Goal: Information Seeking & Learning: Learn about a topic

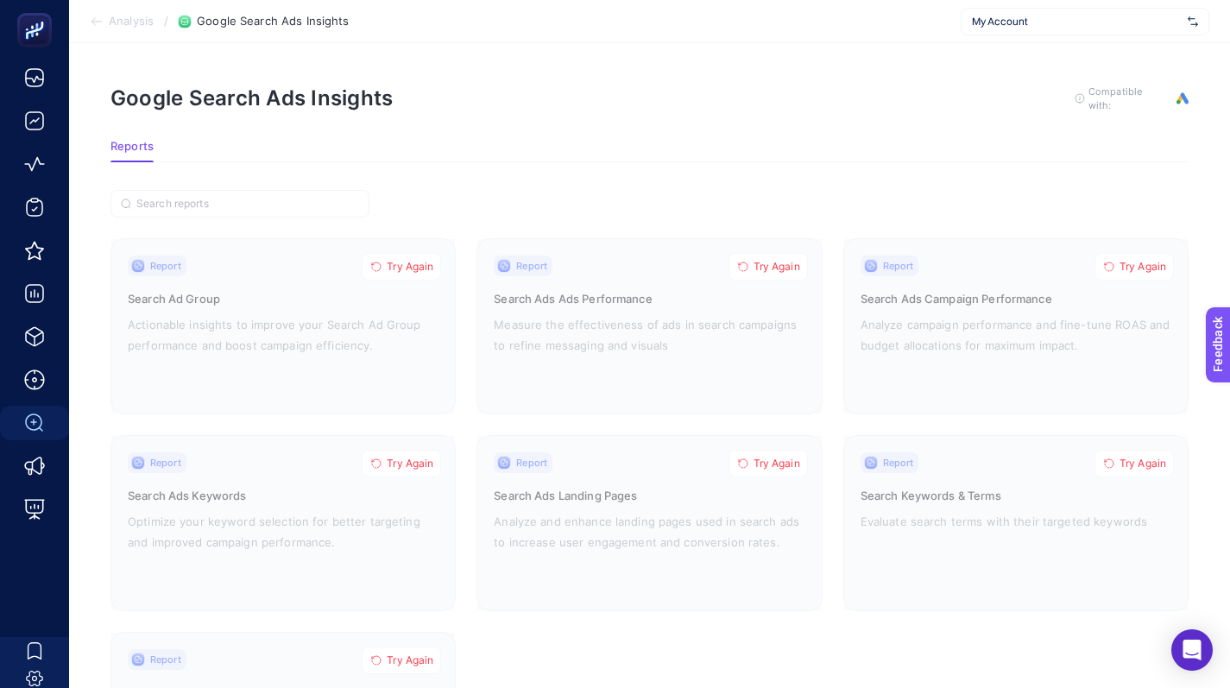
click at [1006, 22] on span "My Account" at bounding box center [1076, 22] width 209 height 14
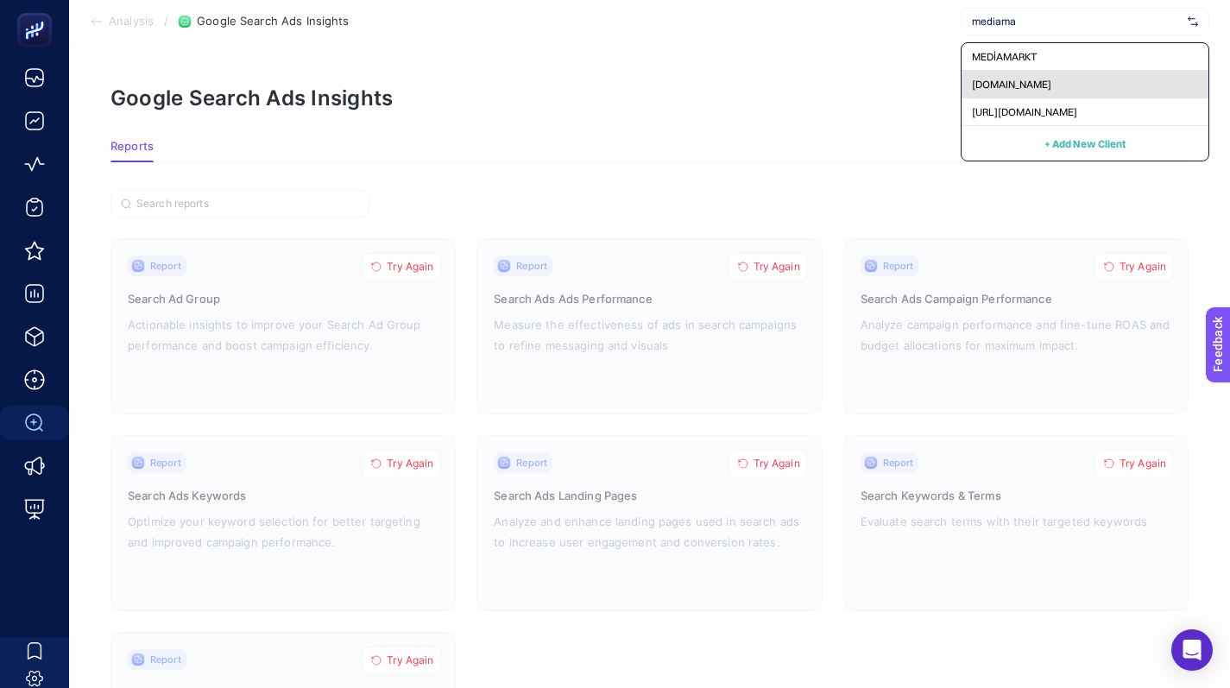
type input "mediama"
click at [999, 91] on div "[DOMAIN_NAME]" at bounding box center [1084, 85] width 247 height 28
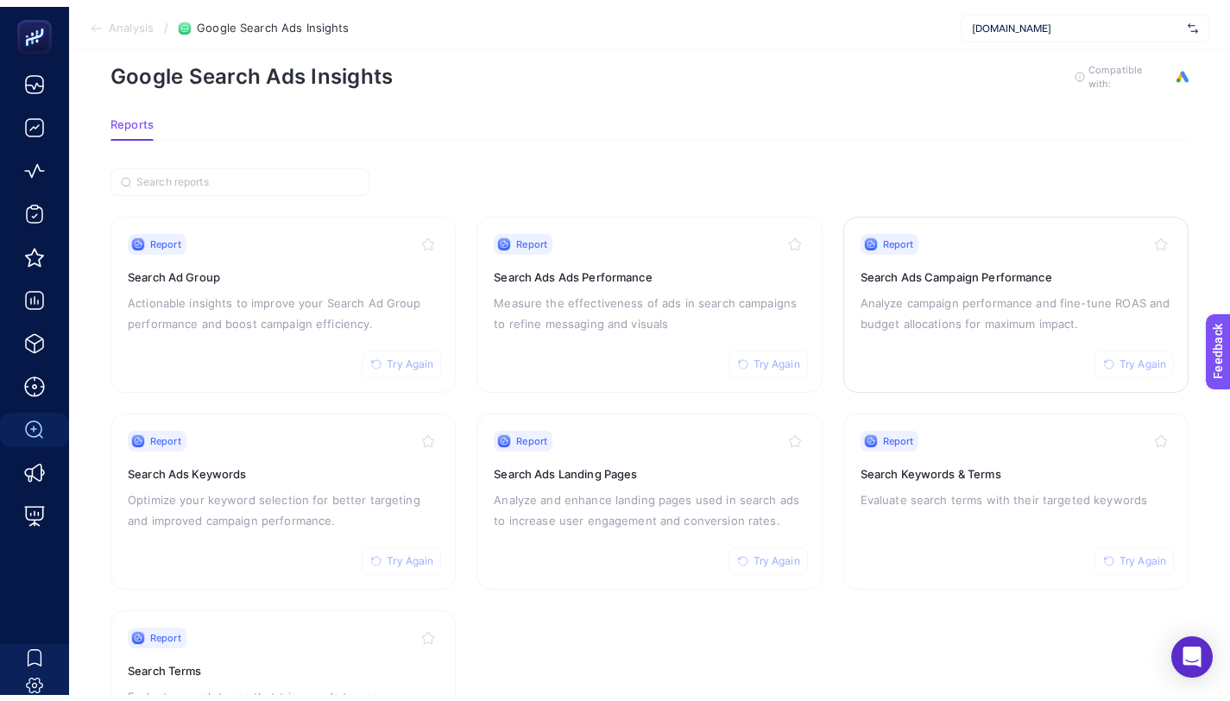
scroll to position [29, 0]
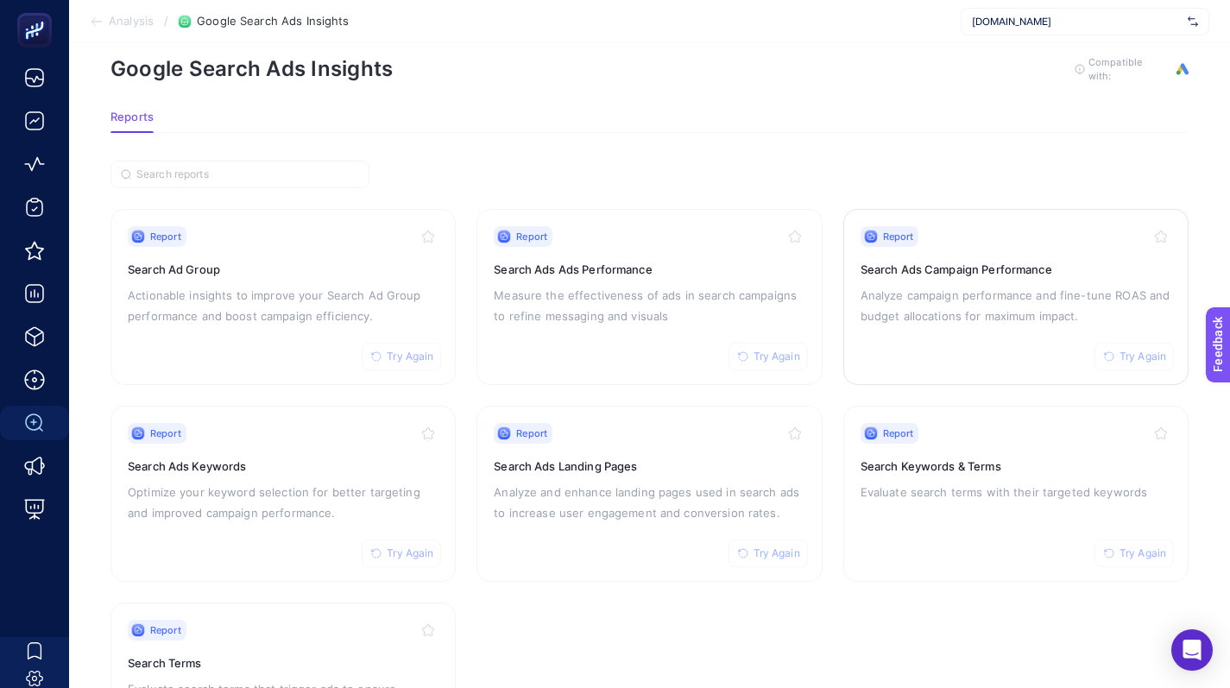
click at [903, 322] on p "Analyze campaign performance and fine-tune ROAS and budget allocations for maxi…" at bounding box center [1015, 305] width 311 height 41
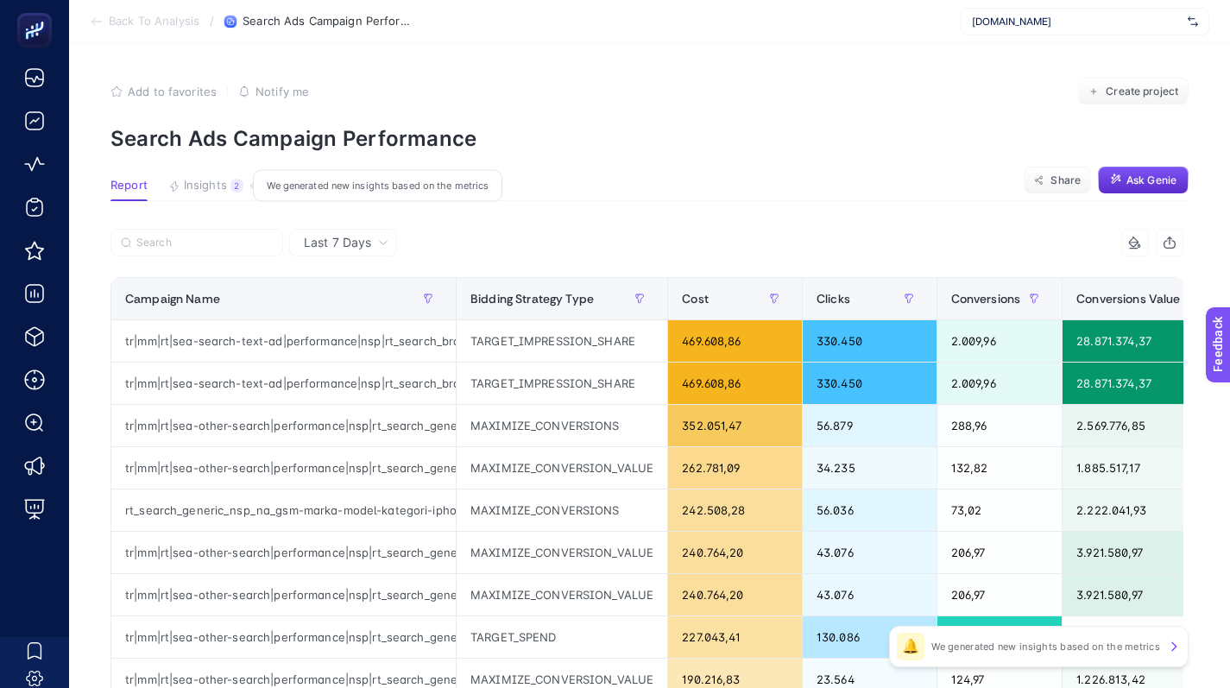
click at [186, 193] on button "Insights 2 We generated new insights based on the metrics" at bounding box center [205, 190] width 75 height 22
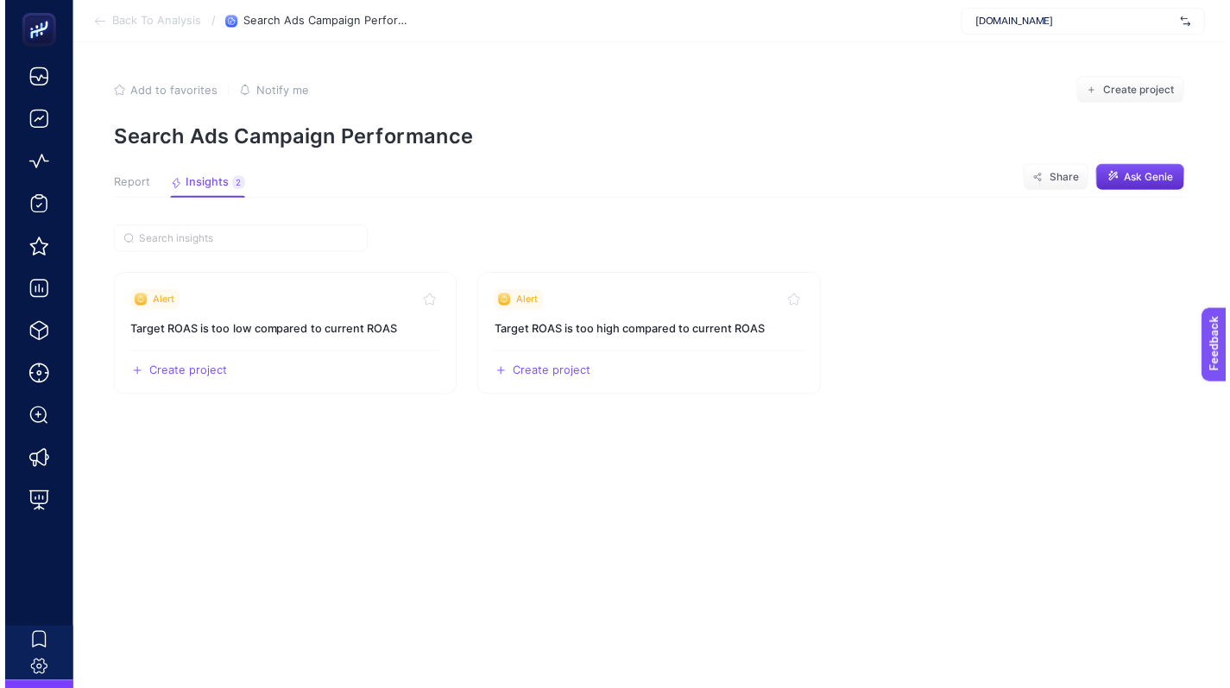
scroll to position [29, 0]
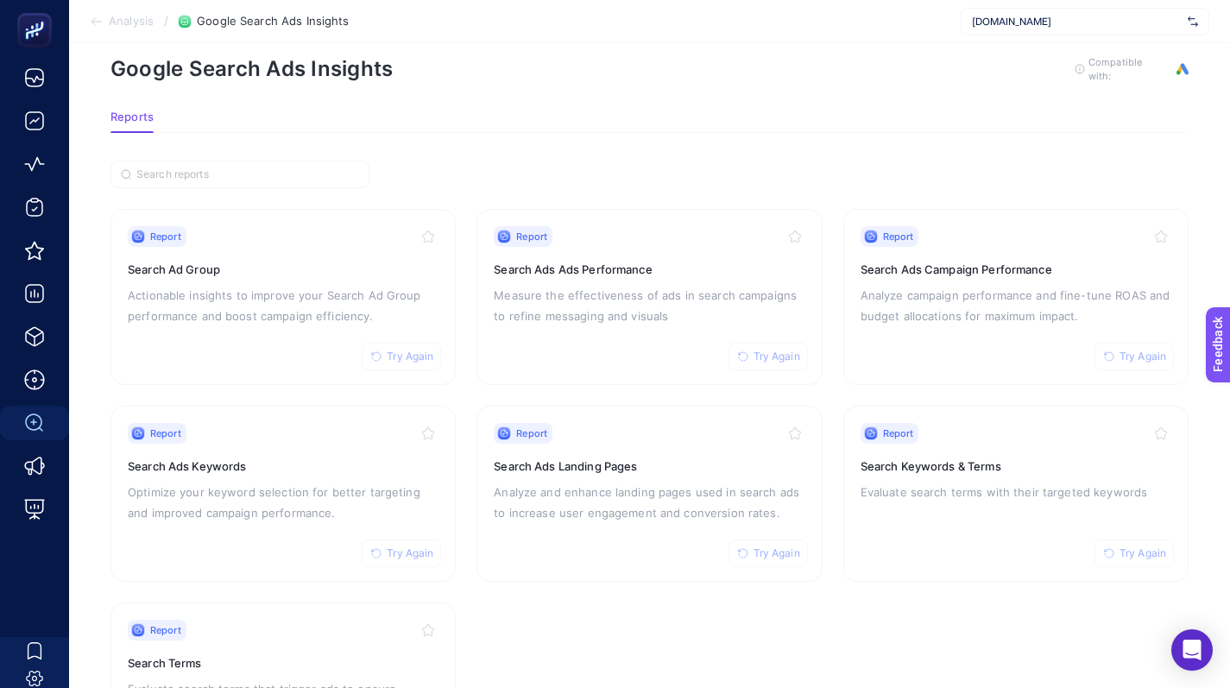
click at [1042, 28] on div "[DOMAIN_NAME]" at bounding box center [1084, 22] width 249 height 28
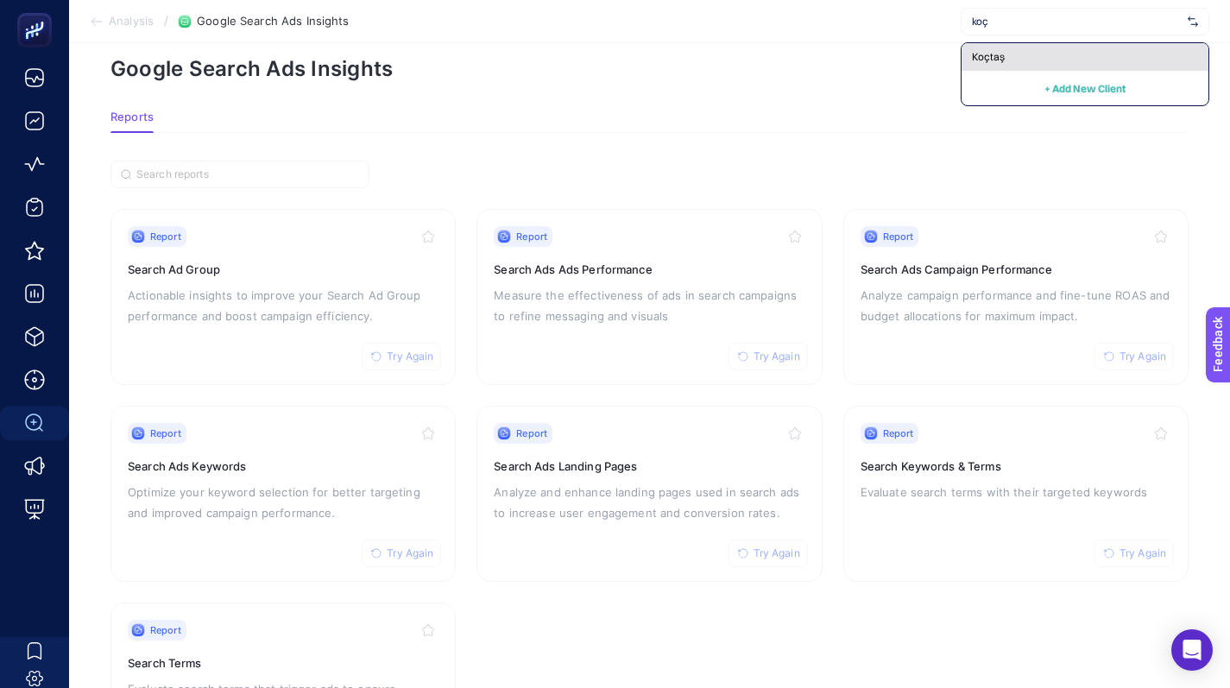
type input "koç"
click at [1070, 53] on div "Koçtaş" at bounding box center [1084, 57] width 247 height 28
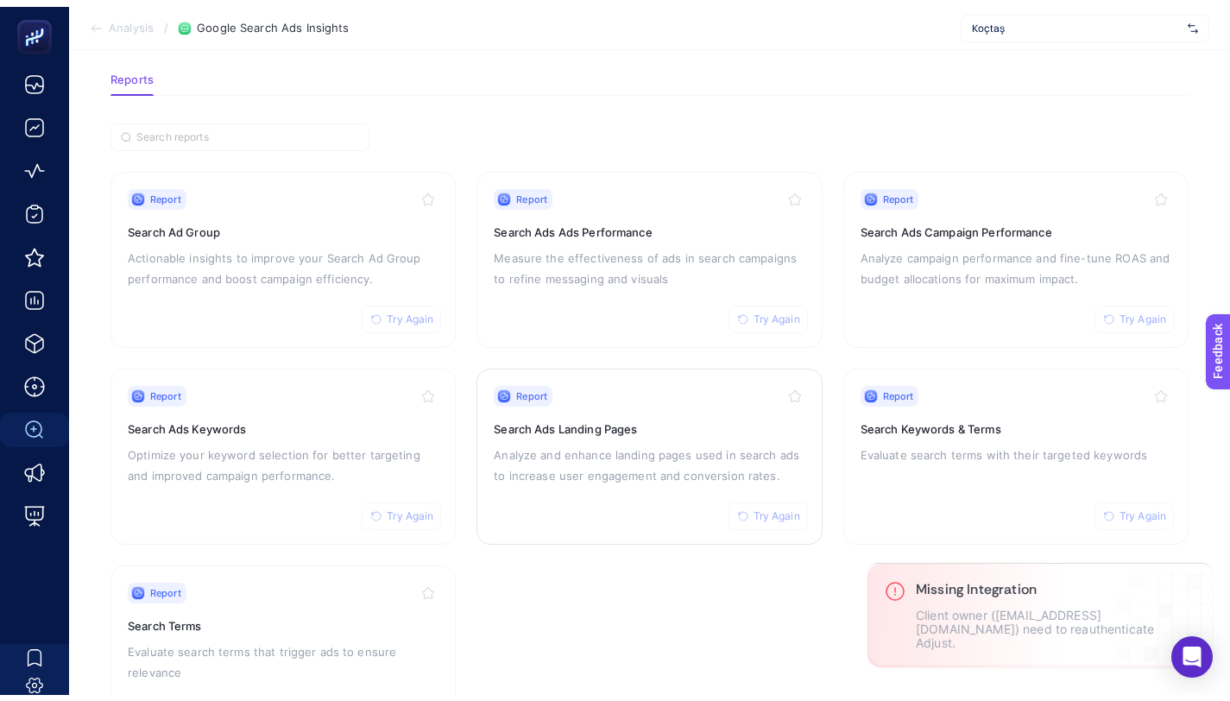
scroll to position [14, 0]
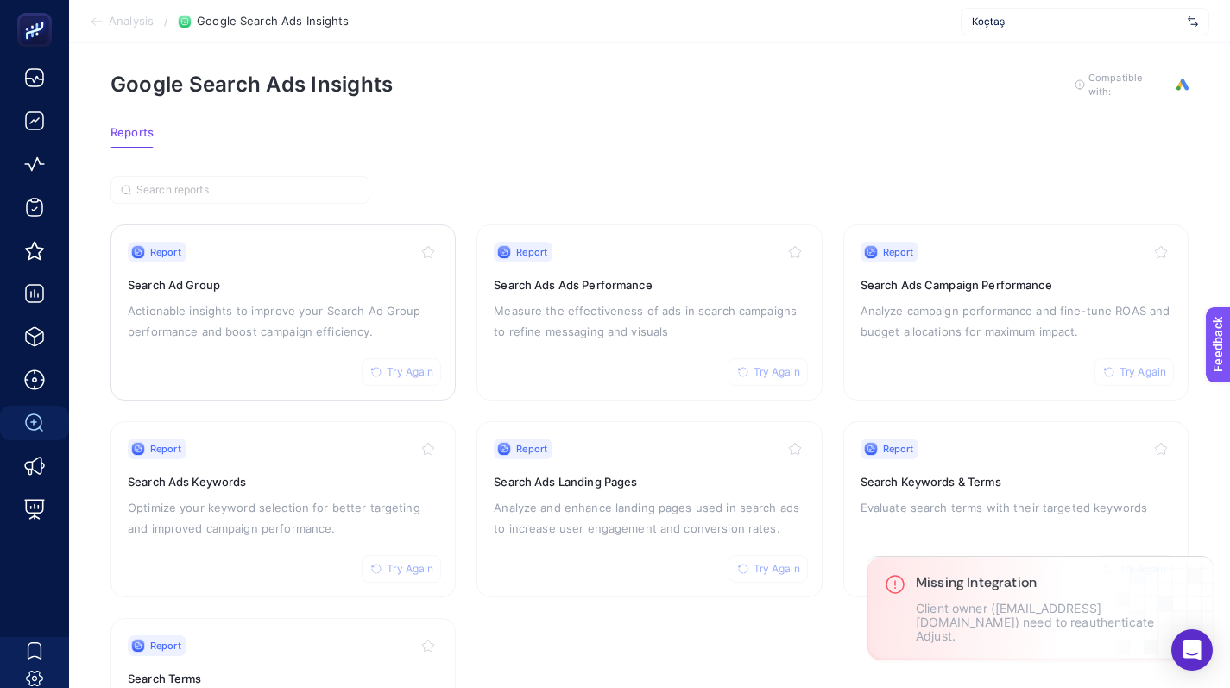
click at [358, 338] on p "Actionable insights to improve your Search Ad Group performance and boost campa…" at bounding box center [283, 320] width 311 height 41
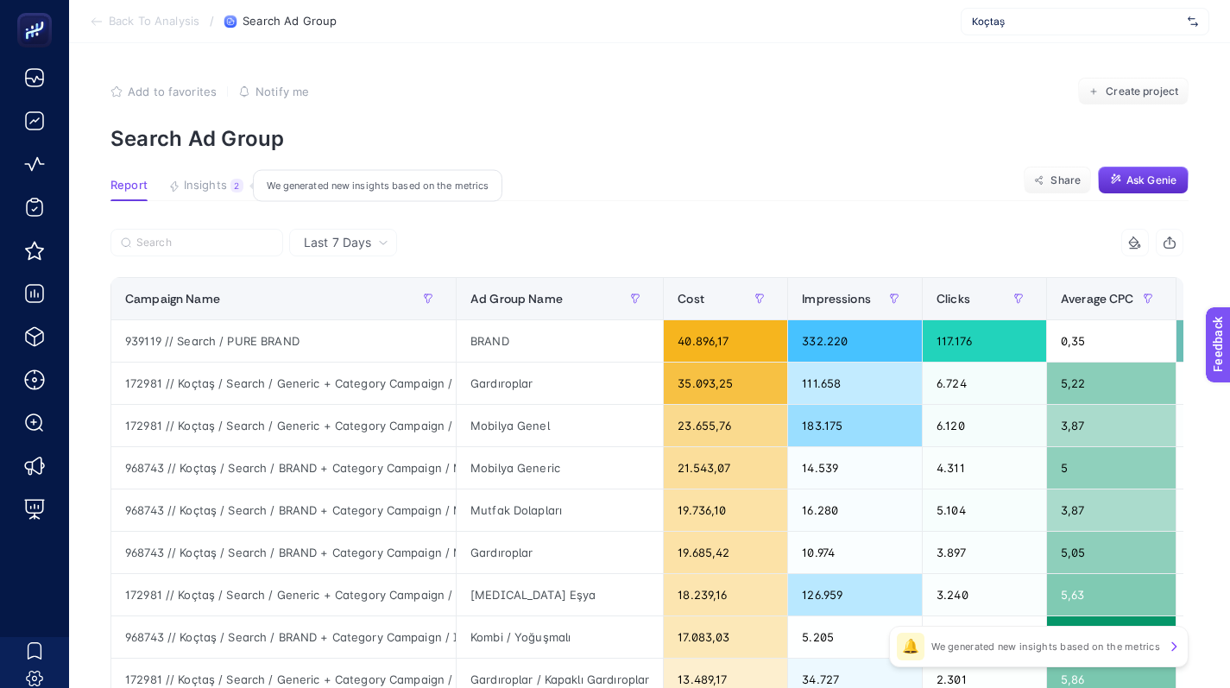
click at [220, 188] on span "Insights" at bounding box center [205, 186] width 43 height 14
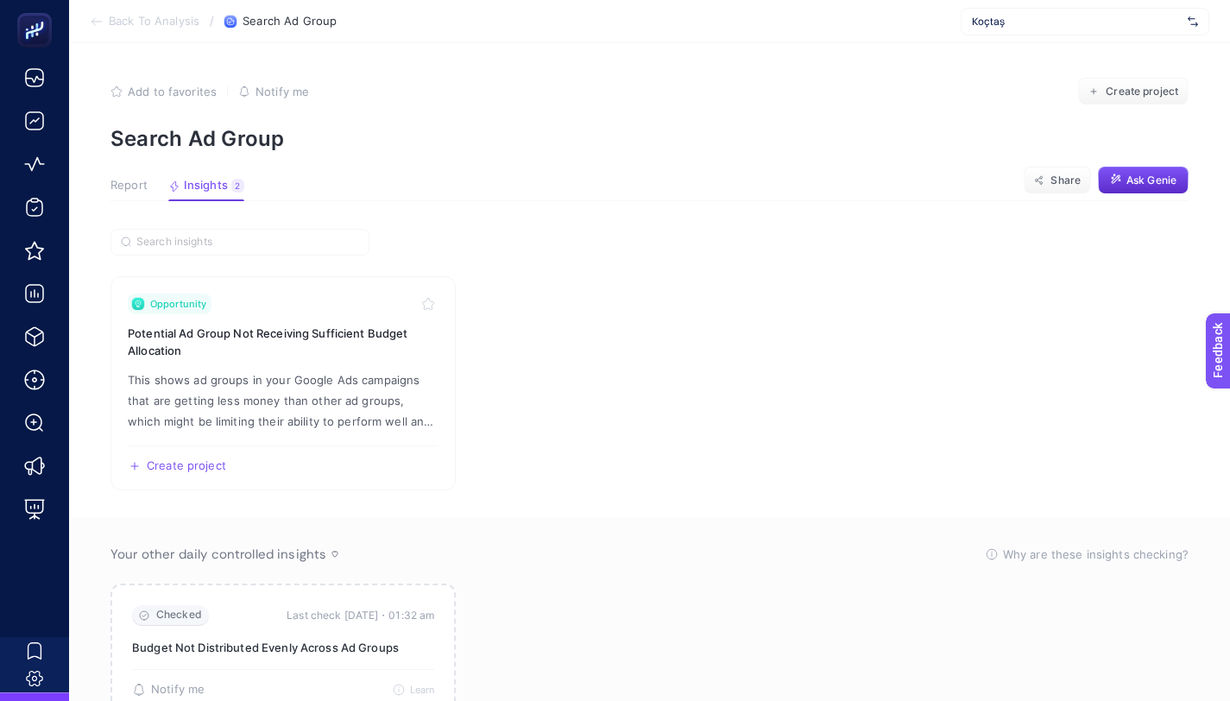
click at [131, 17] on span "Back To Analysis" at bounding box center [154, 22] width 91 height 14
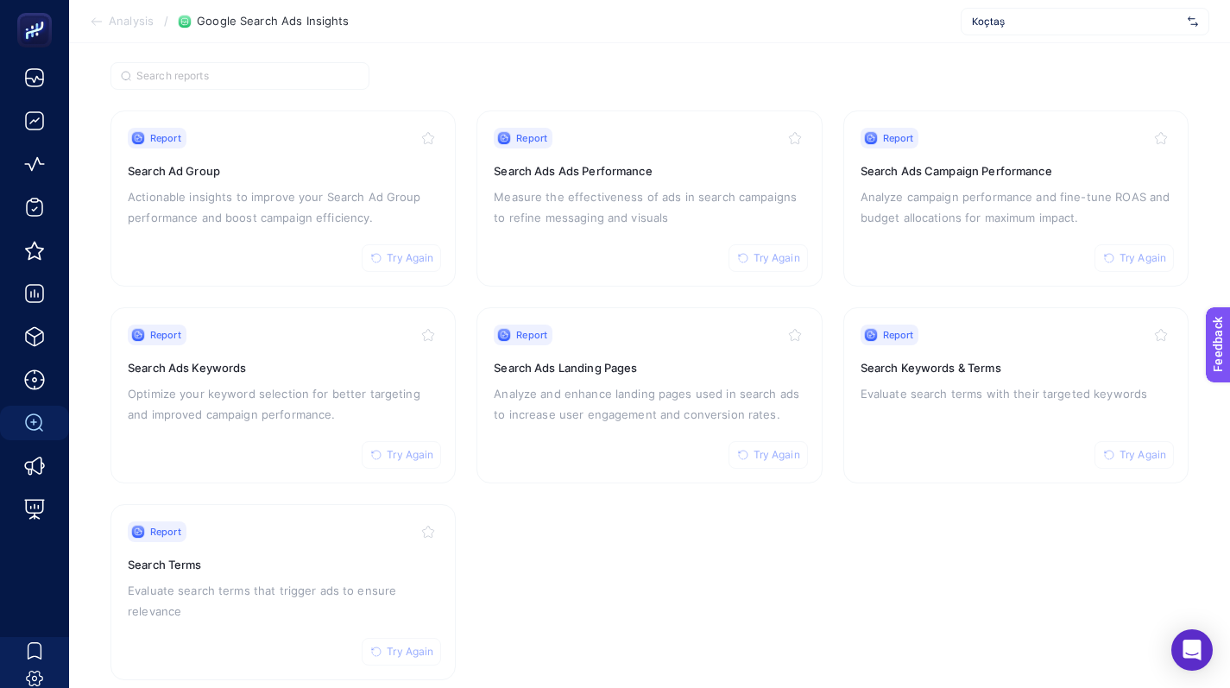
scroll to position [159, 0]
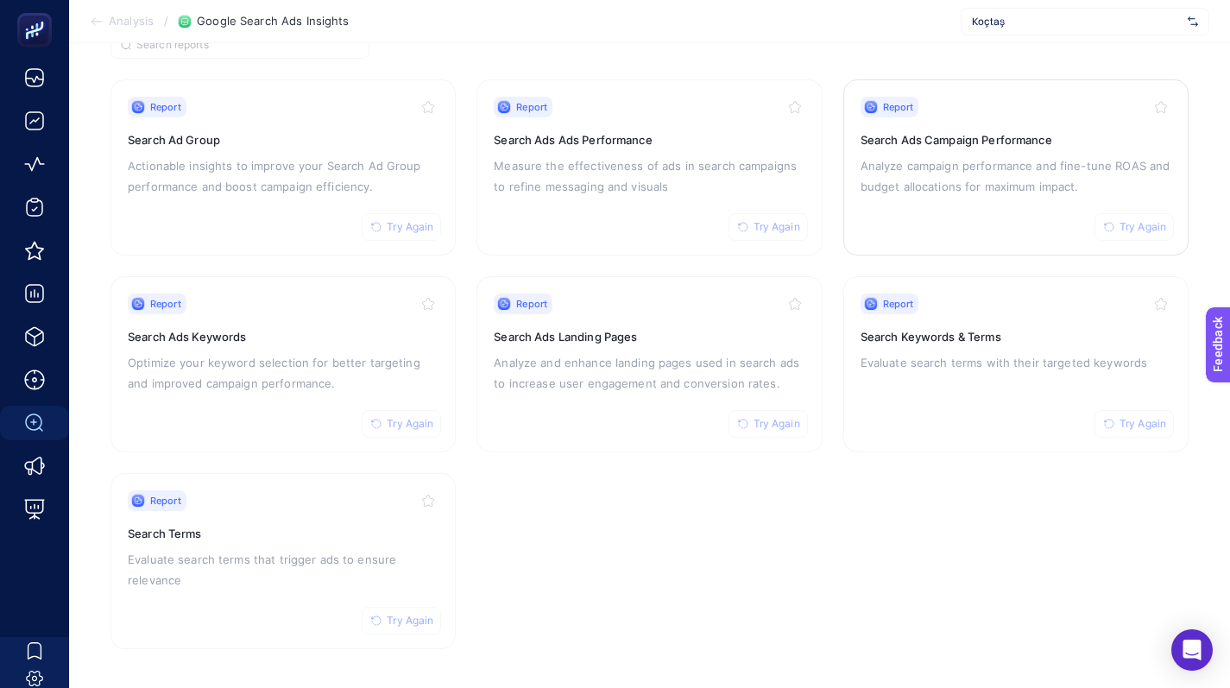
click at [871, 198] on div "Report Try Again Search Ads Campaign Performance Analyze campaign performance a…" at bounding box center [1015, 168] width 311 height 142
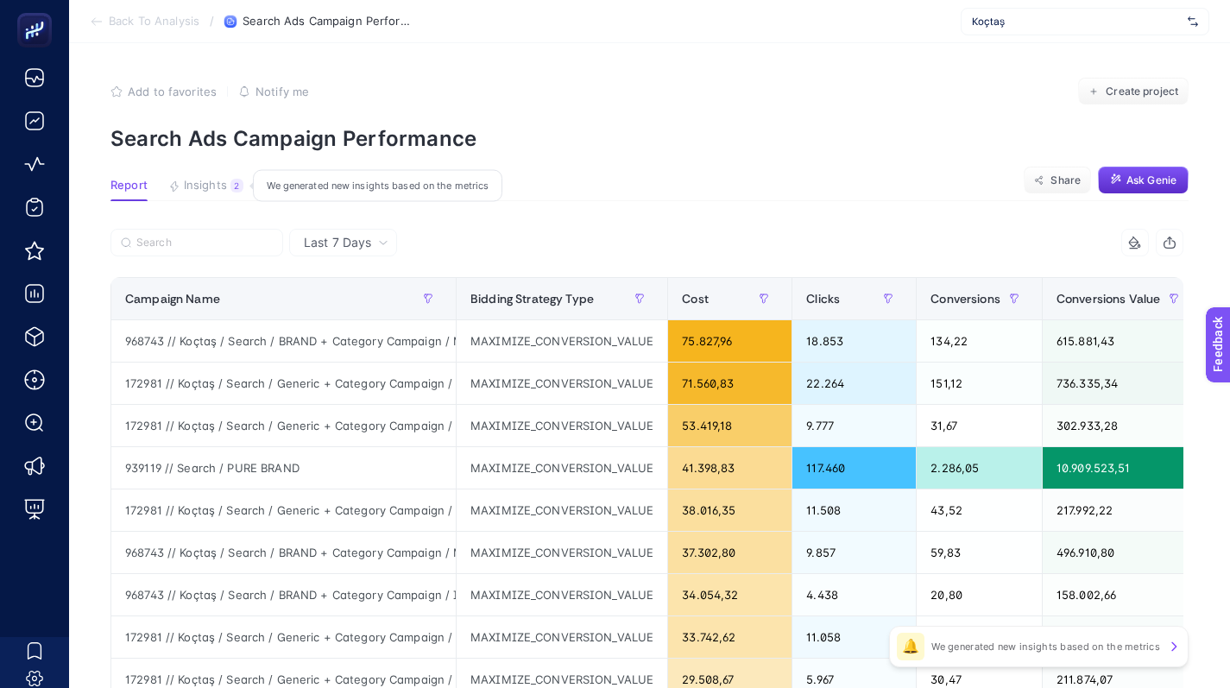
click at [220, 192] on button "Insights 2 We generated new insights based on the metrics" at bounding box center [205, 190] width 75 height 22
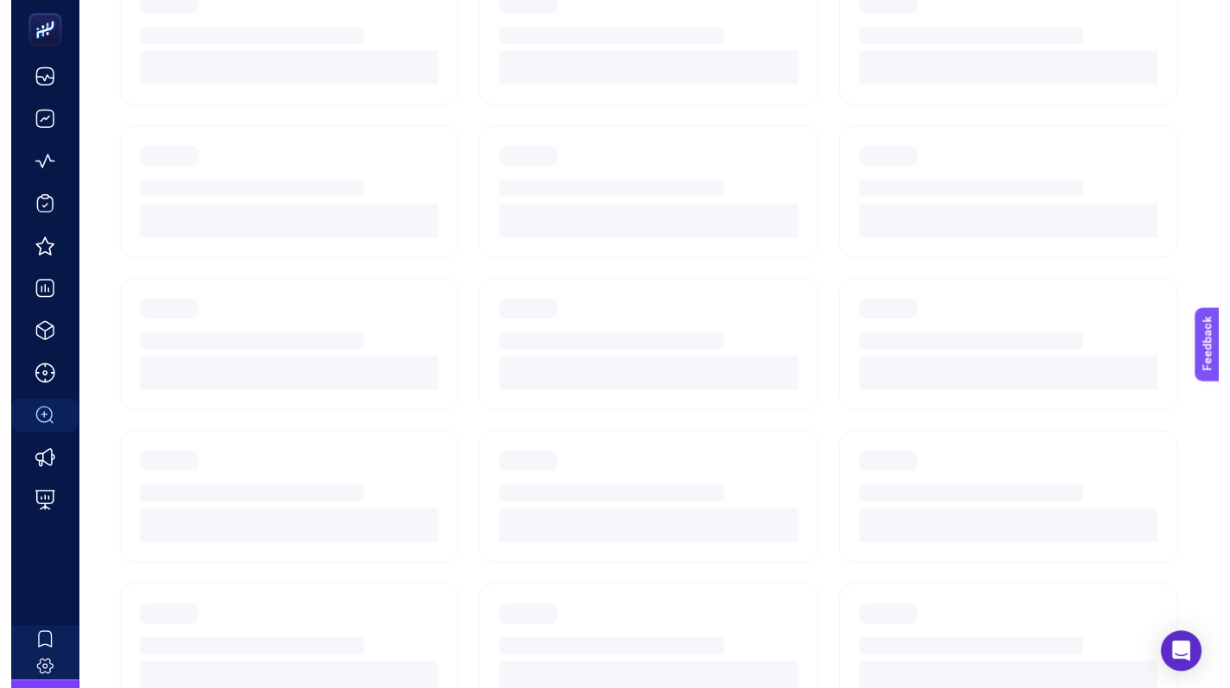
scroll to position [159, 0]
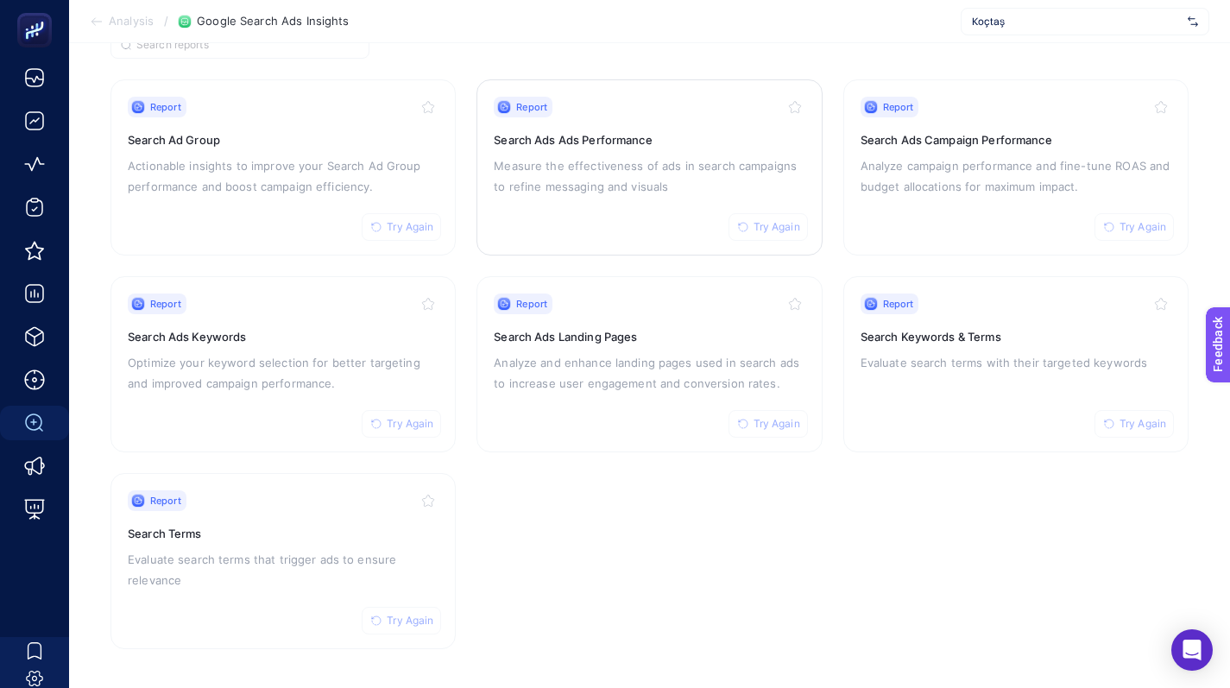
click at [611, 209] on div "Report Try Again Search Ads Ads Performance Measure the effectiveness of ads in…" at bounding box center [649, 168] width 311 height 142
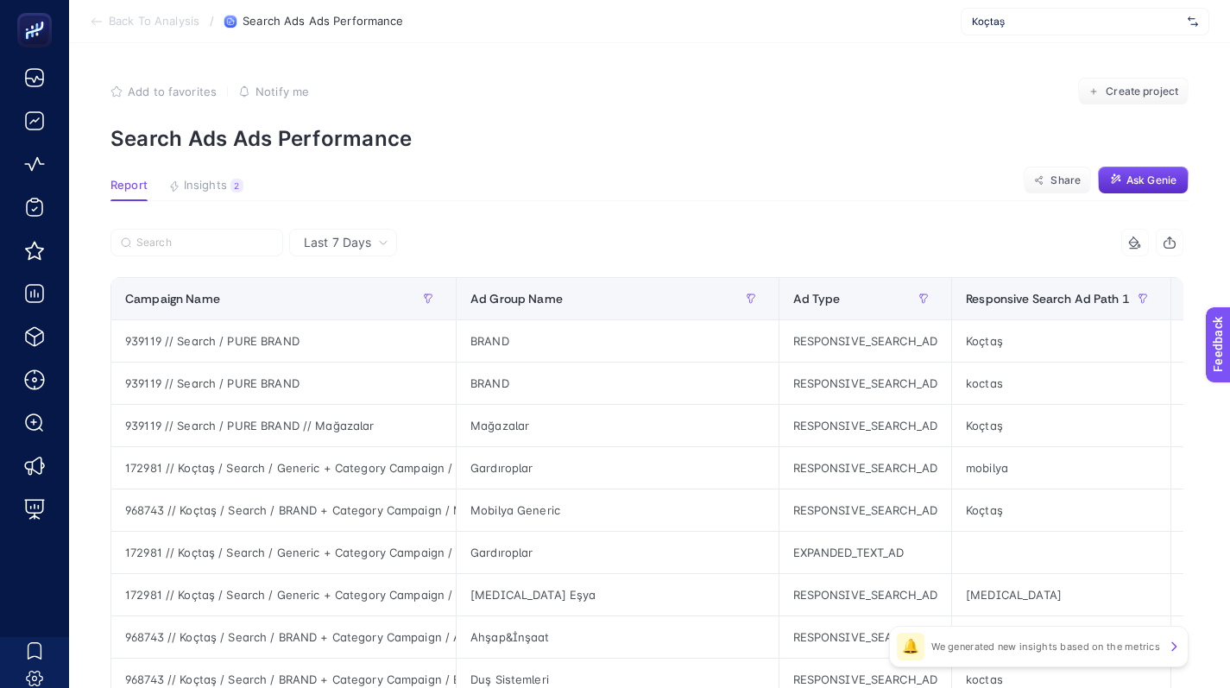
click at [231, 199] on section "Report Insights 2 We generated new insights based on the metrics Share Ask Genie" at bounding box center [649, 190] width 1078 height 22
click at [231, 197] on button "Insights 2 We generated new insights based on the metrics" at bounding box center [205, 190] width 75 height 22
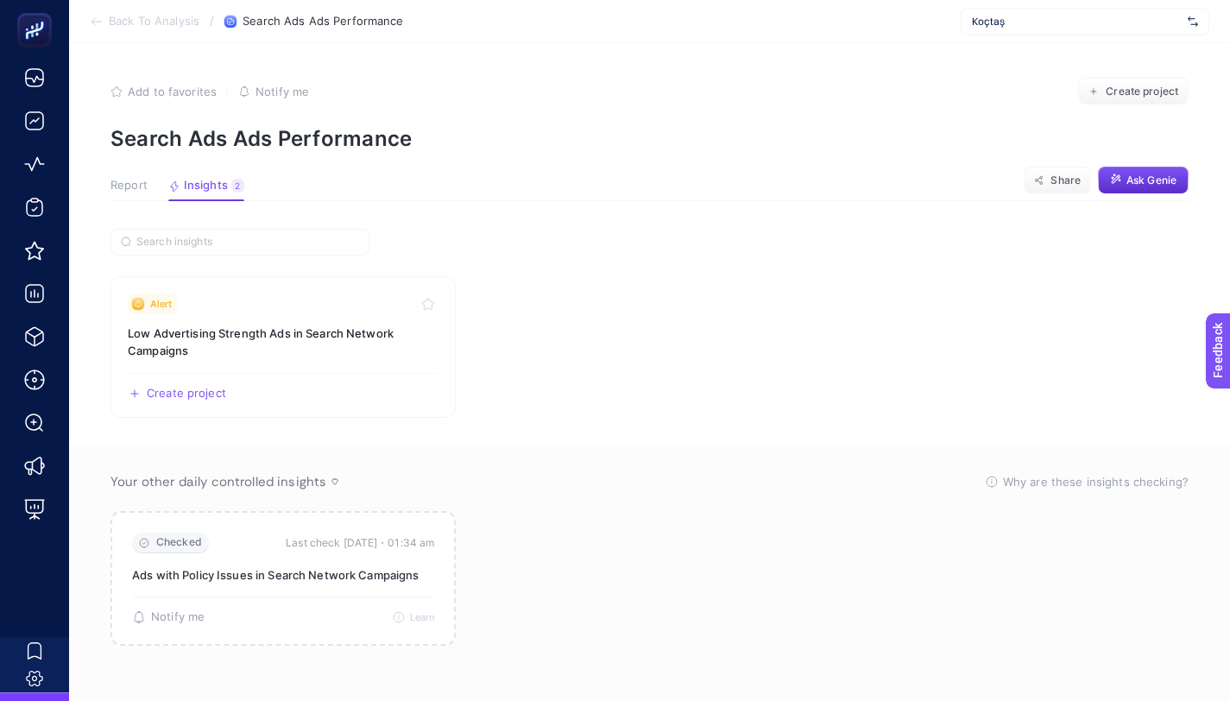
click at [139, 182] on span "Report" at bounding box center [128, 186] width 37 height 14
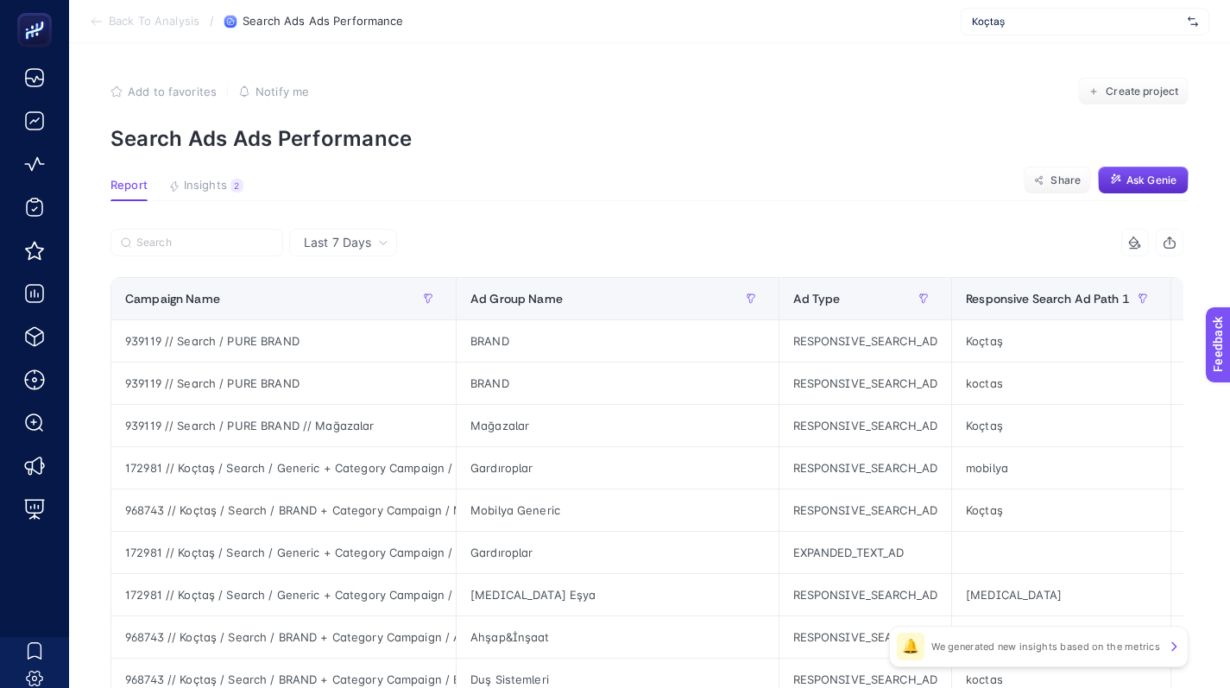
click at [148, 29] on section "Back To Analysis / Search Ads Ads Performance Koçtaş" at bounding box center [649, 21] width 1161 height 43
click at [150, 22] on span "Back To Analysis" at bounding box center [154, 22] width 91 height 14
